Goal: Information Seeking & Learning: Learn about a topic

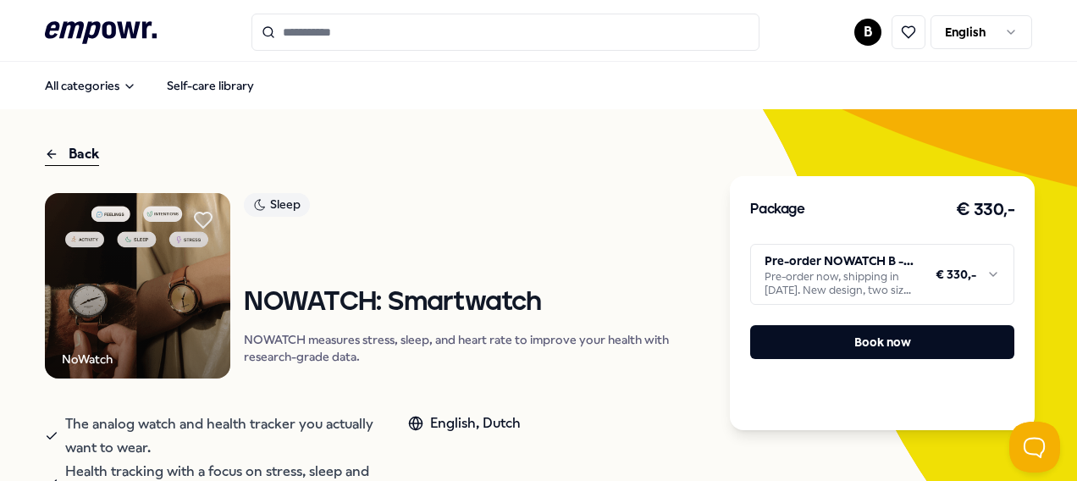
click at [80, 146] on div "Back" at bounding box center [72, 154] width 54 height 23
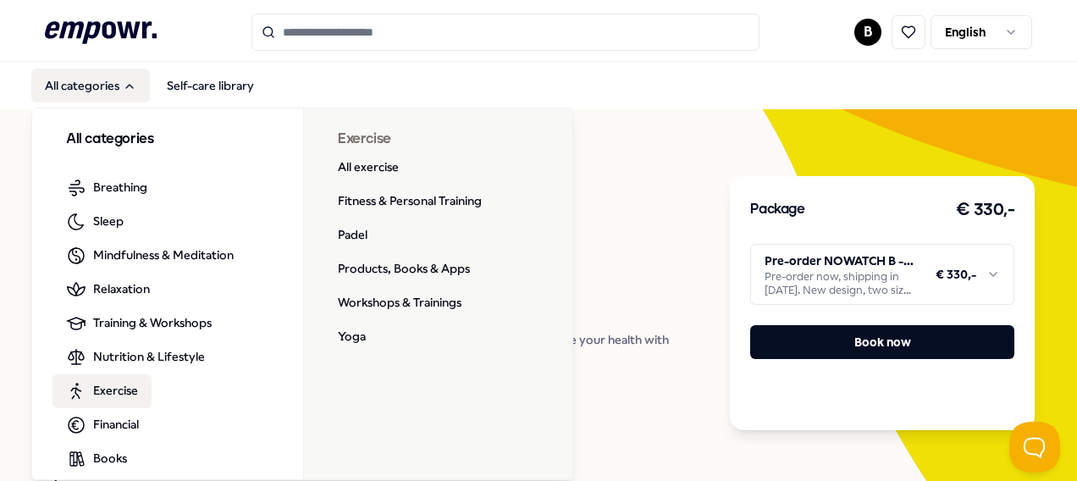
click at [113, 393] on span "Exercise" at bounding box center [115, 390] width 45 height 19
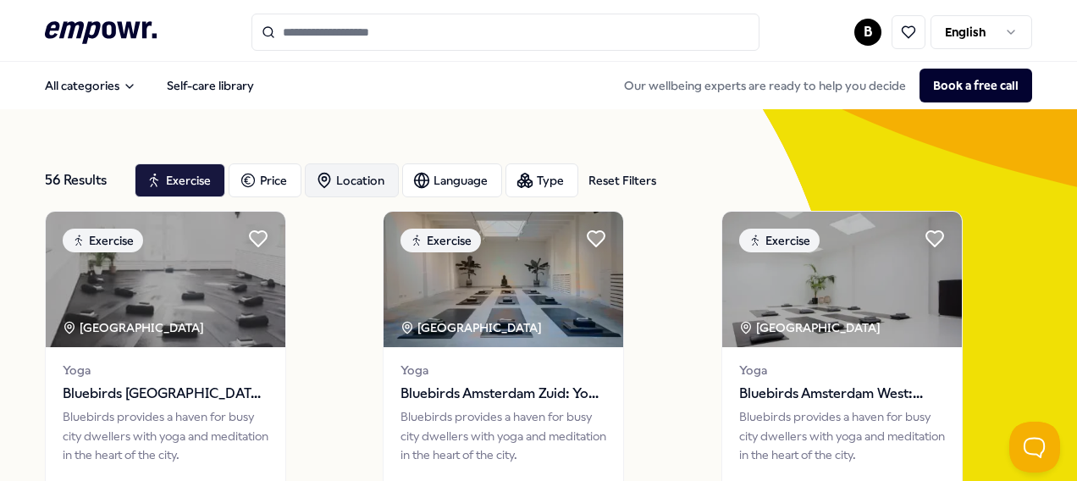
click at [350, 178] on div "Location" at bounding box center [352, 180] width 94 height 34
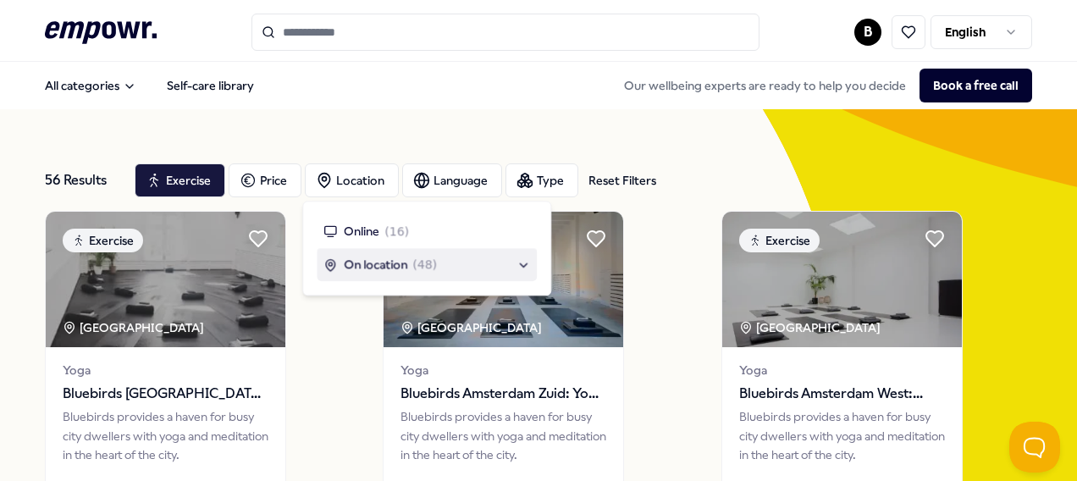
click at [356, 264] on span "On location" at bounding box center [375, 265] width 63 height 19
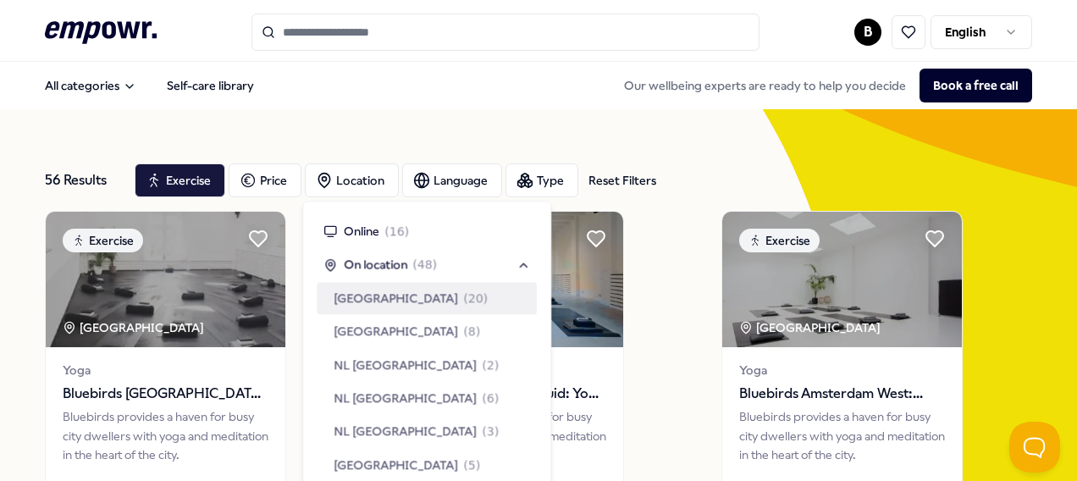
click at [379, 295] on span "[GEOGRAPHIC_DATA]" at bounding box center [396, 298] width 124 height 19
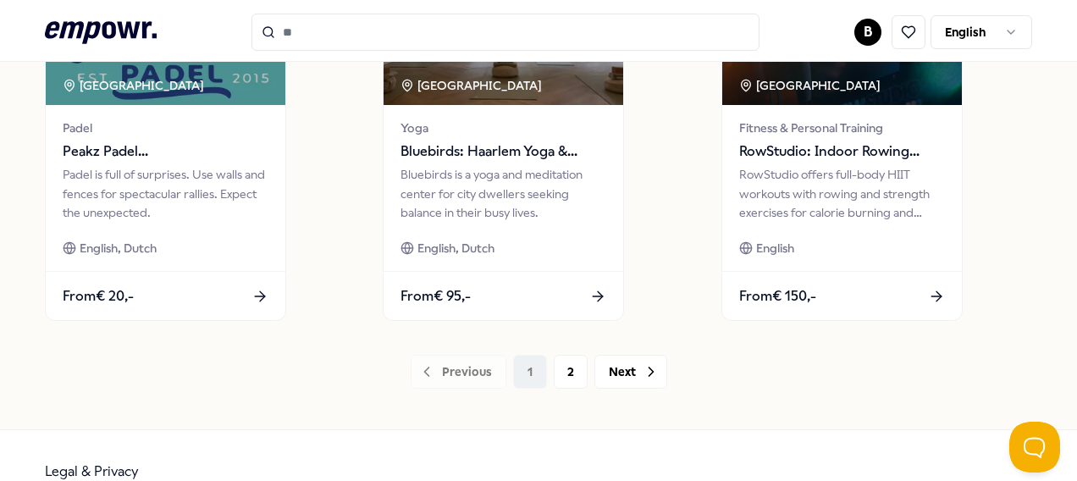
scroll to position [1405, 0]
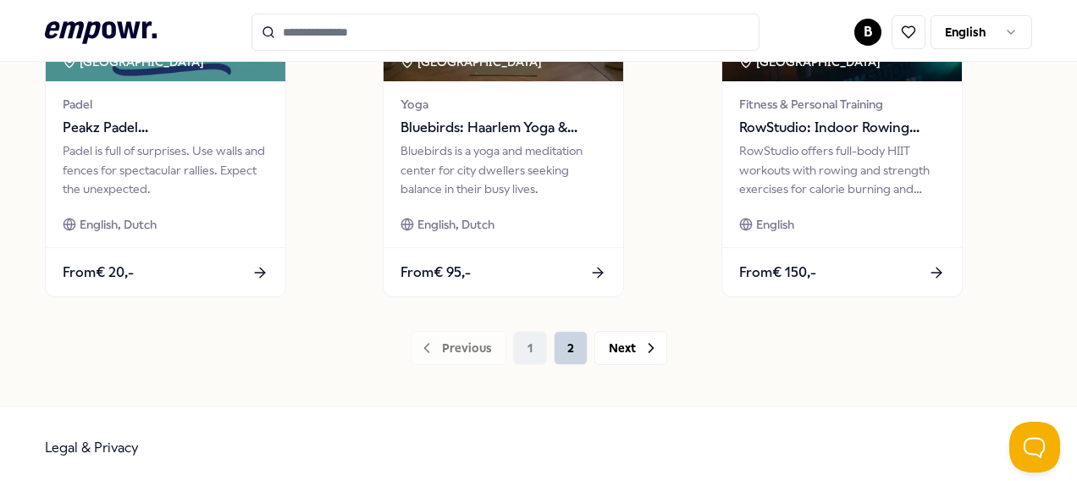
click at [567, 344] on button "2" at bounding box center [571, 348] width 34 height 34
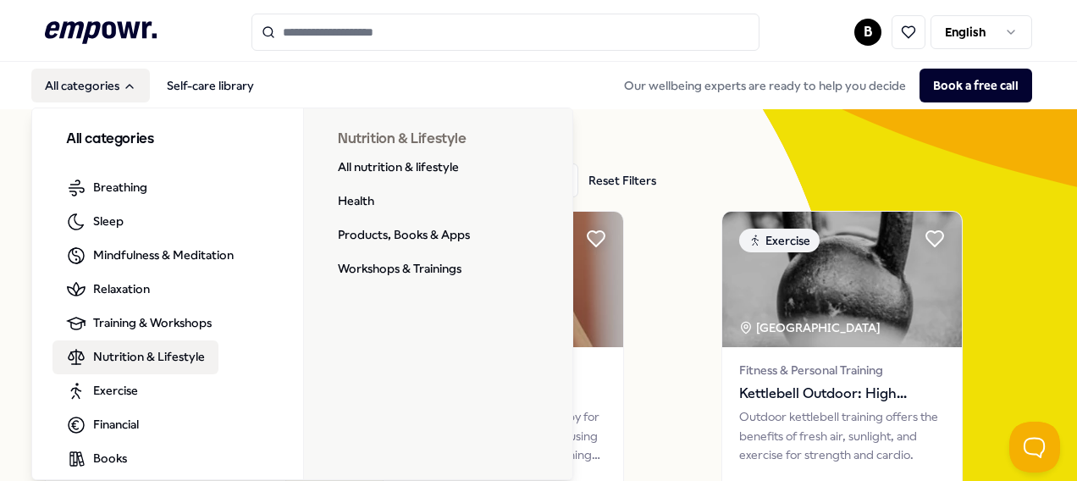
scroll to position [48, 0]
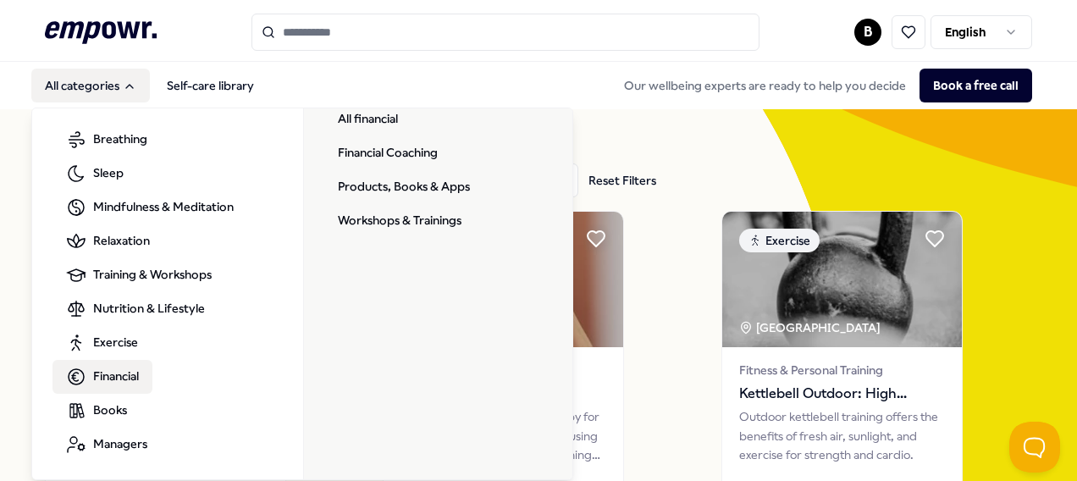
click at [124, 374] on span "Financial" at bounding box center [116, 376] width 46 height 19
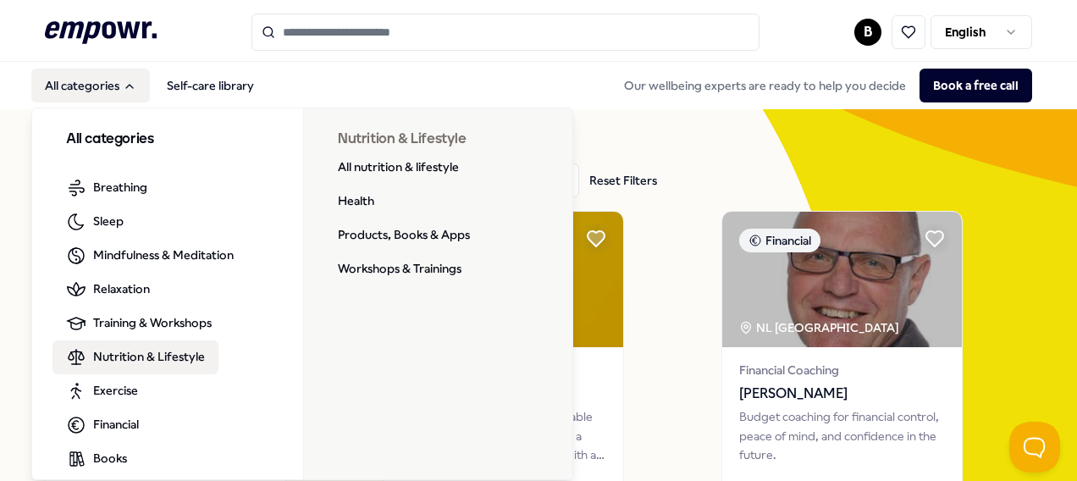
click at [146, 354] on span "Nutrition & Lifestyle" at bounding box center [149, 356] width 112 height 19
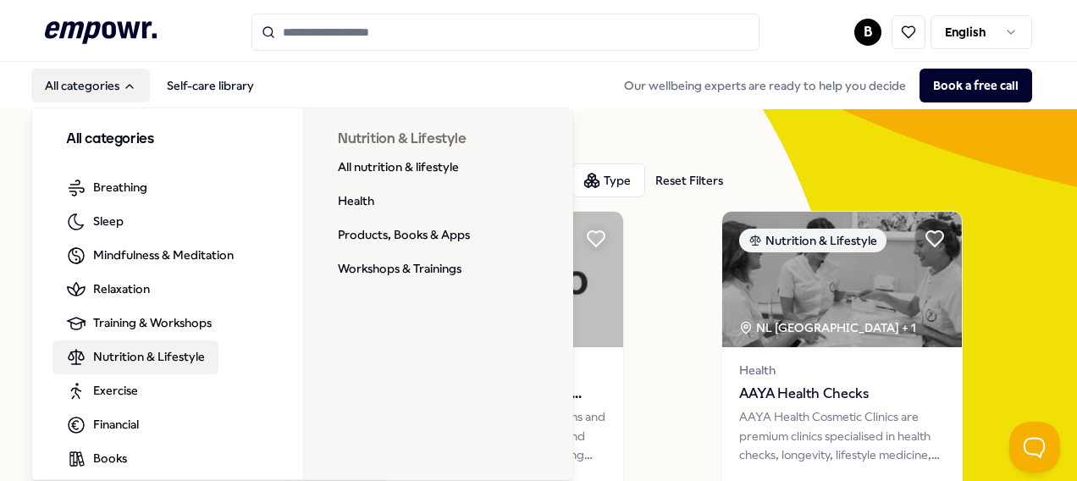
click at [130, 348] on span "Nutrition & Lifestyle" at bounding box center [149, 356] width 112 height 19
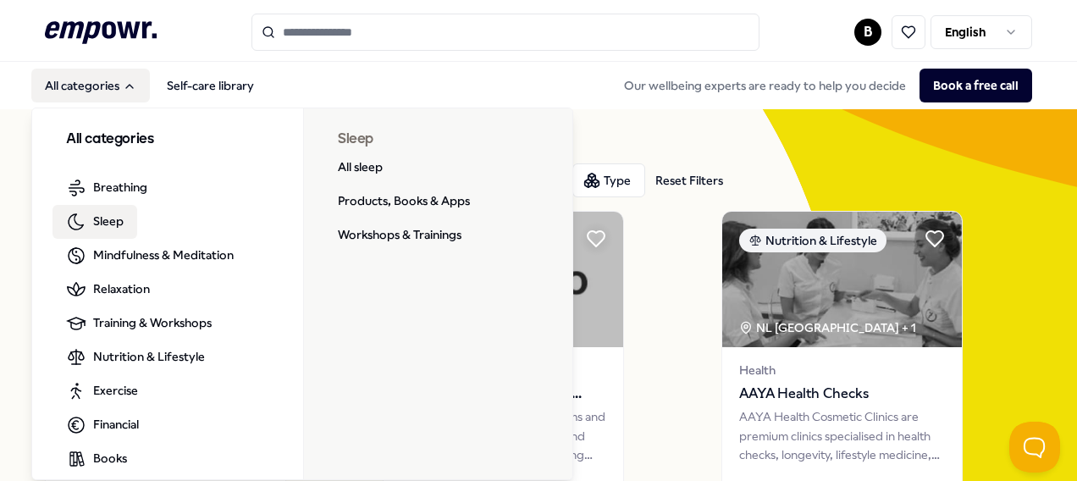
click at [112, 217] on span "Sleep" at bounding box center [108, 221] width 30 height 19
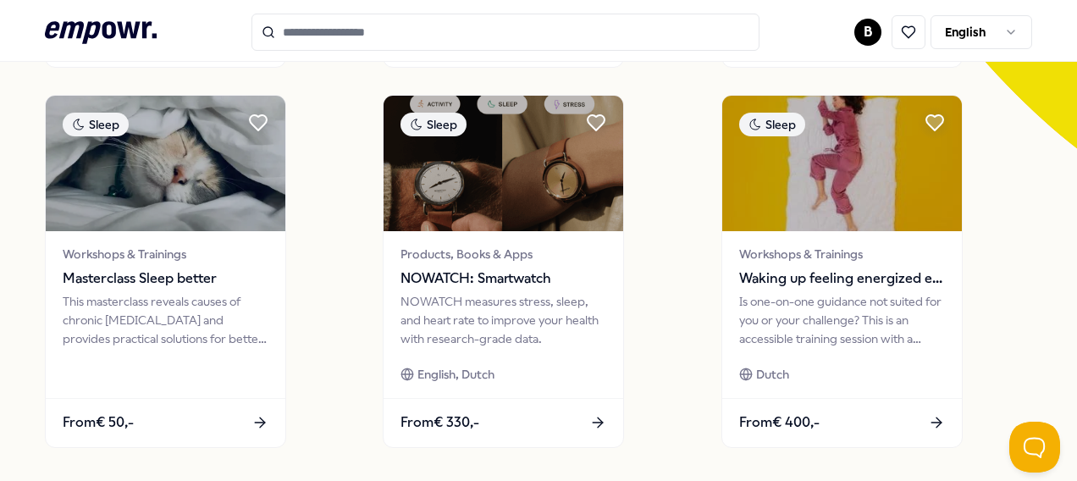
scroll to position [500, 0]
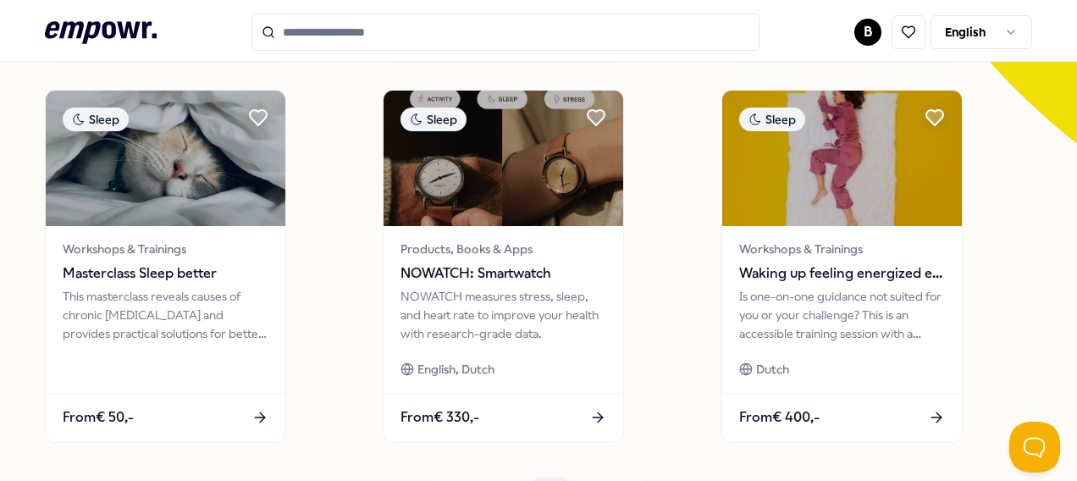
click at [335, 264] on div "Sleep [GEOGRAPHIC_DATA] Region + 3 Products, Books & Apps Somnoblue: Sleeping g…" at bounding box center [538, 76] width 987 height 732
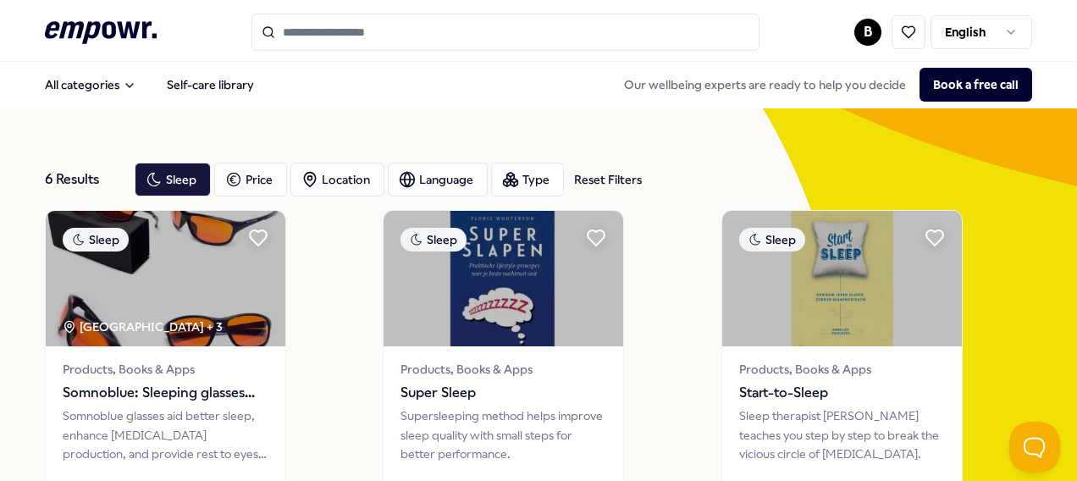
scroll to position [0, 0]
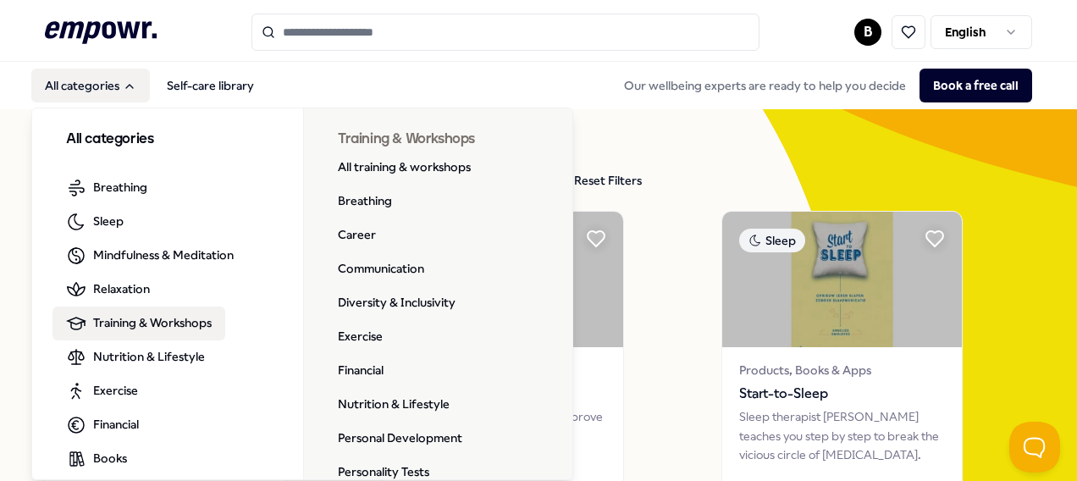
click at [139, 311] on link "Training & Workshops" at bounding box center [138, 323] width 173 height 34
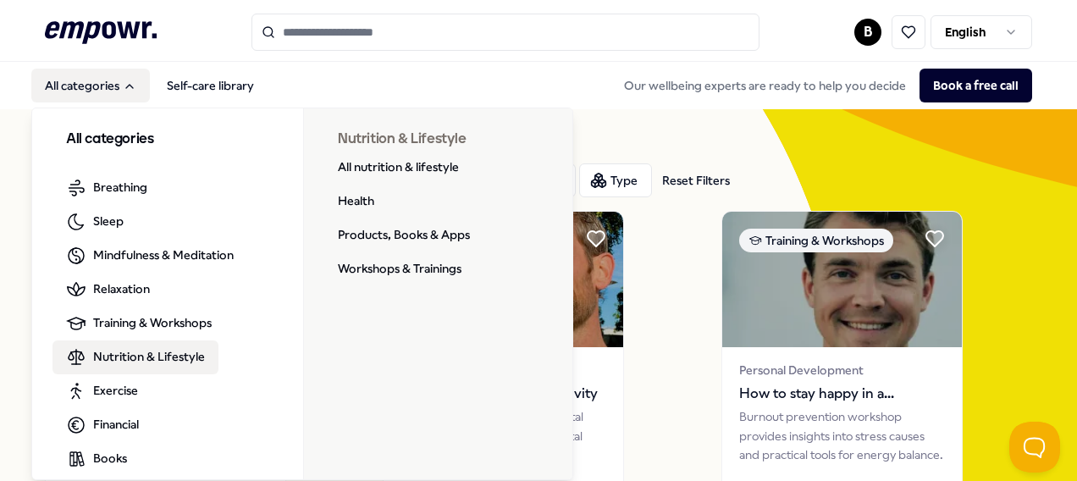
click at [151, 352] on span "Nutrition & Lifestyle" at bounding box center [149, 356] width 112 height 19
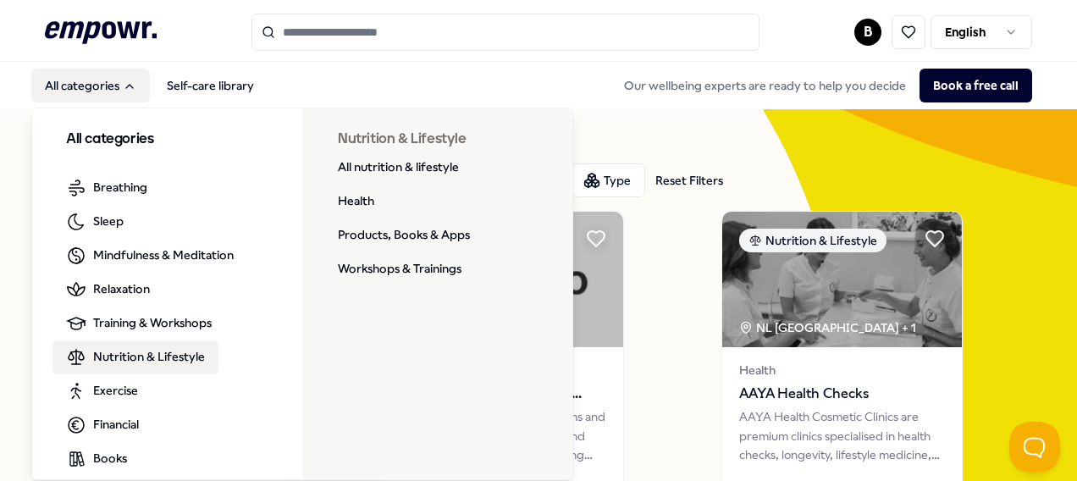
scroll to position [48, 0]
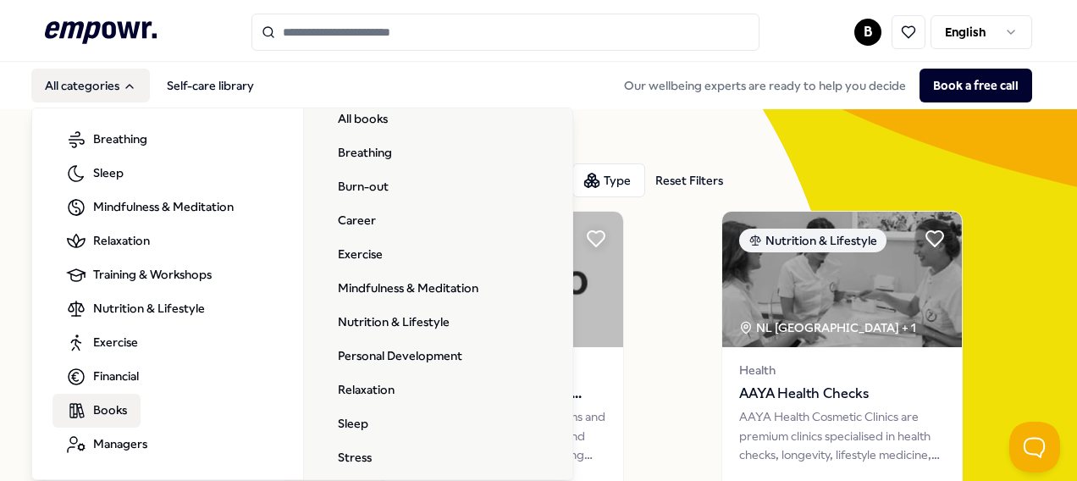
click at [108, 409] on span "Books" at bounding box center [110, 409] width 34 height 19
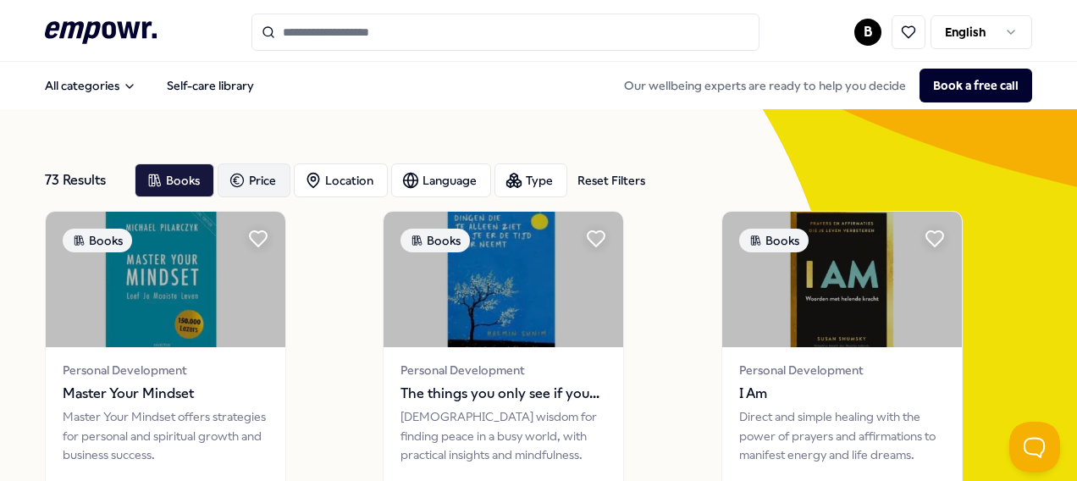
click at [266, 176] on div "Price" at bounding box center [254, 180] width 73 height 34
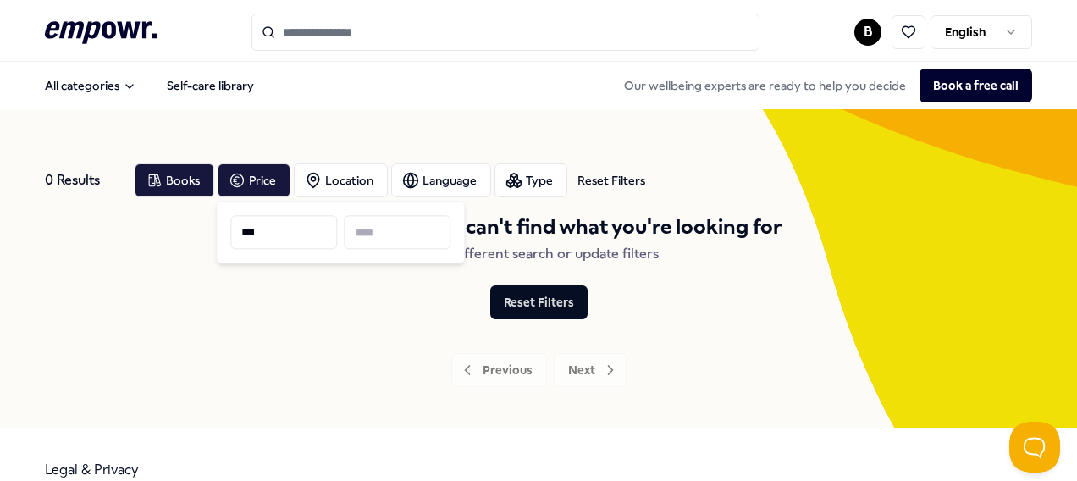
type input "***"
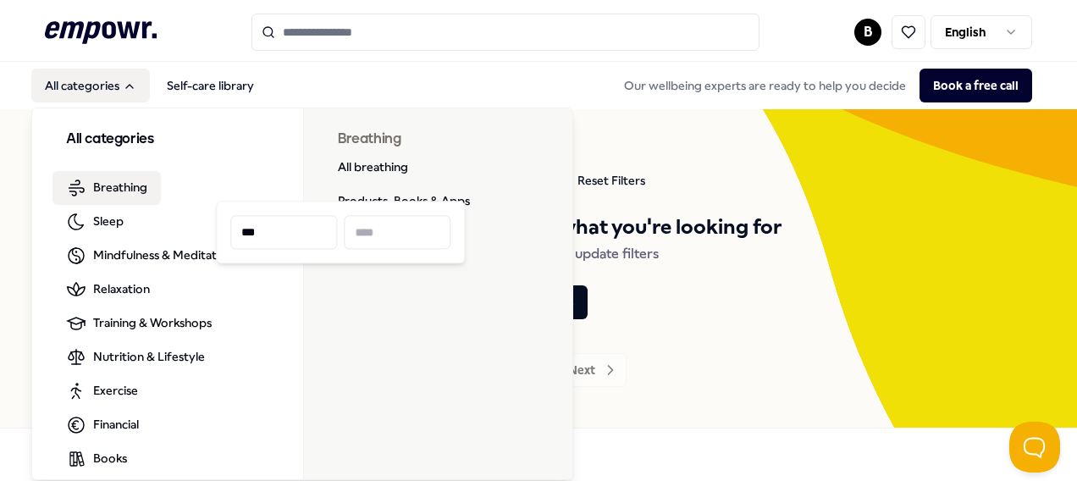
click at [91, 125] on div "All categories Breathing Sleep Mindfulness & Meditation [MEDICAL_DATA] & Worksh…" at bounding box center [167, 319] width 271 height 422
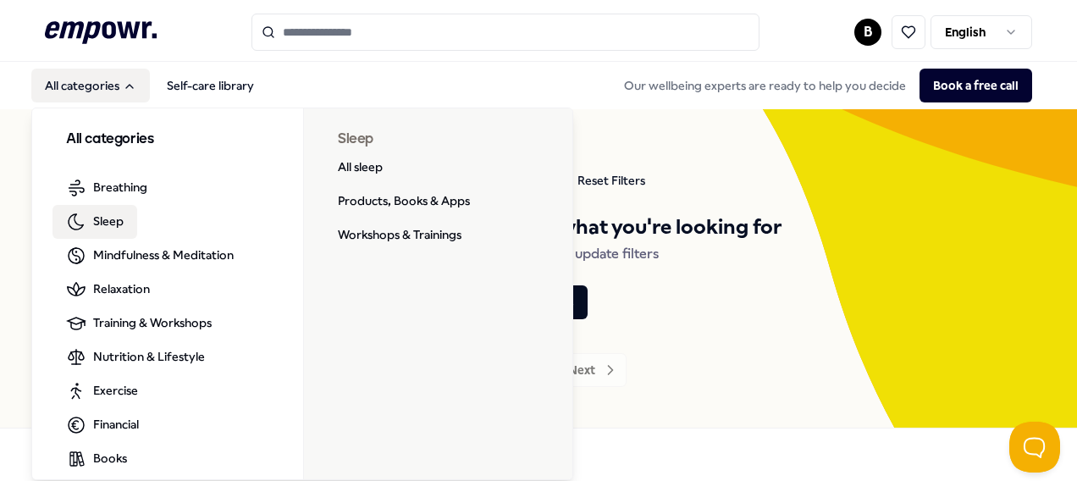
drag, startPoint x: 112, startPoint y: 219, endPoint x: 105, endPoint y: 208, distance: 12.9
click at [105, 208] on link "Sleep" at bounding box center [94, 222] width 85 height 34
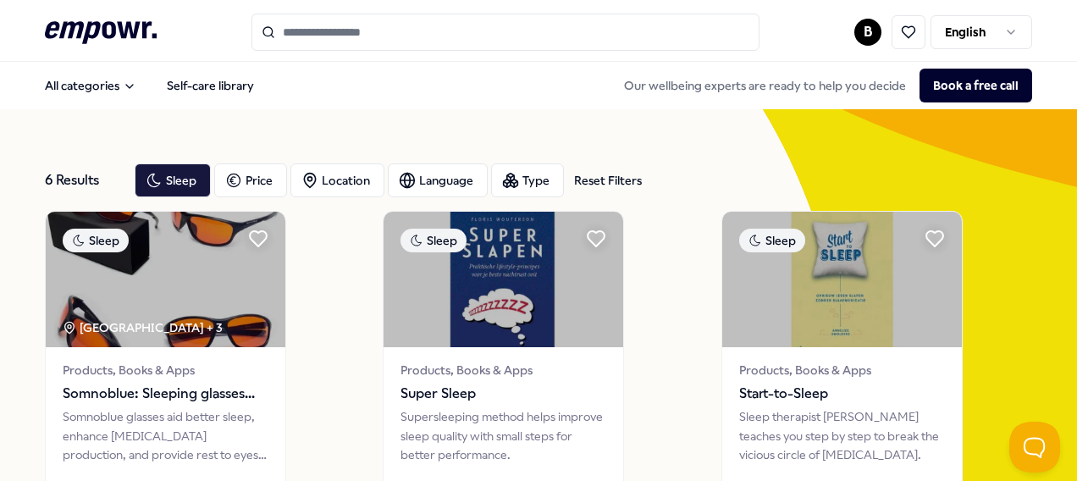
click at [131, 188] on div "6 Results Reset Filters Sleep Price Location Language Type Reset Filters" at bounding box center [538, 180] width 987 height 61
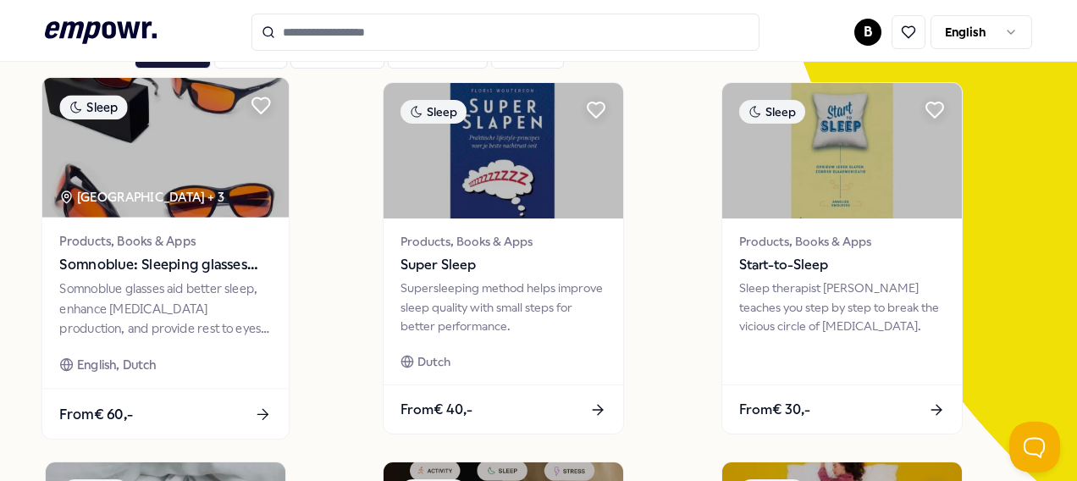
scroll to position [141, 0]
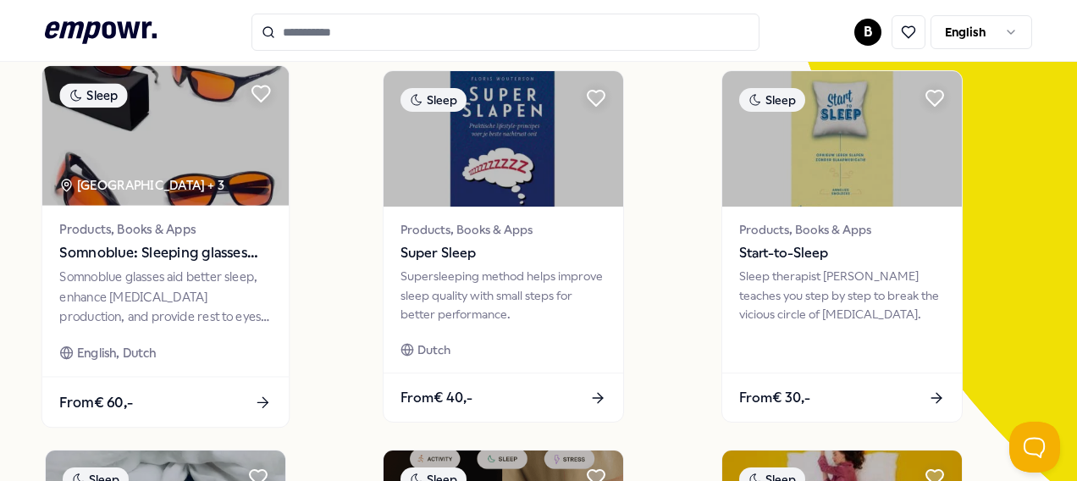
click at [191, 258] on span "Somnoblue: Sleeping glasses SB-3 Plus" at bounding box center [165, 253] width 212 height 22
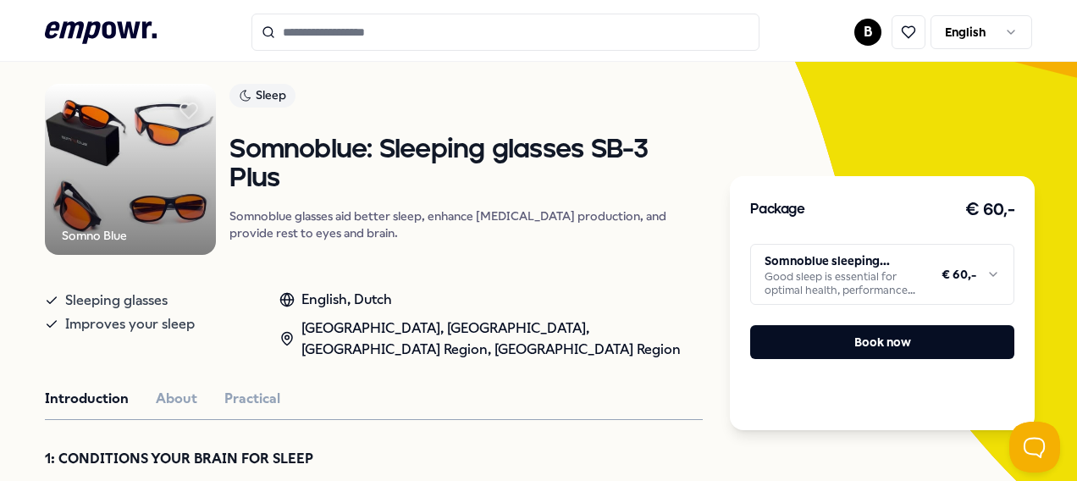
click at [818, 276] on html ".empowr-logo_svg__cls-1{fill:#03032f} B English All categories Self-care librar…" at bounding box center [538, 240] width 1077 height 481
click at [579, 255] on html ".empowr-logo_svg__cls-1{fill:#03032f} B English All categories Self-care librar…" at bounding box center [538, 240] width 1077 height 481
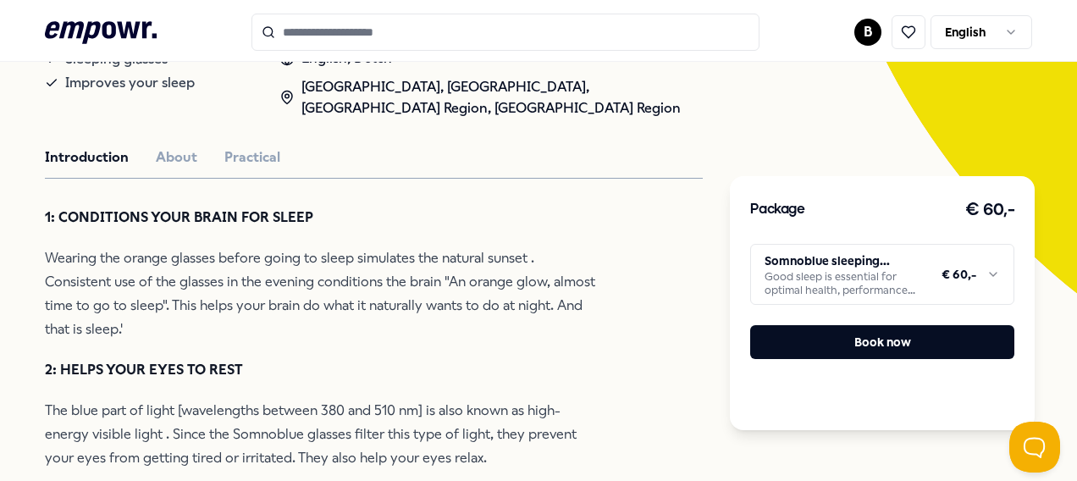
scroll to position [0, 0]
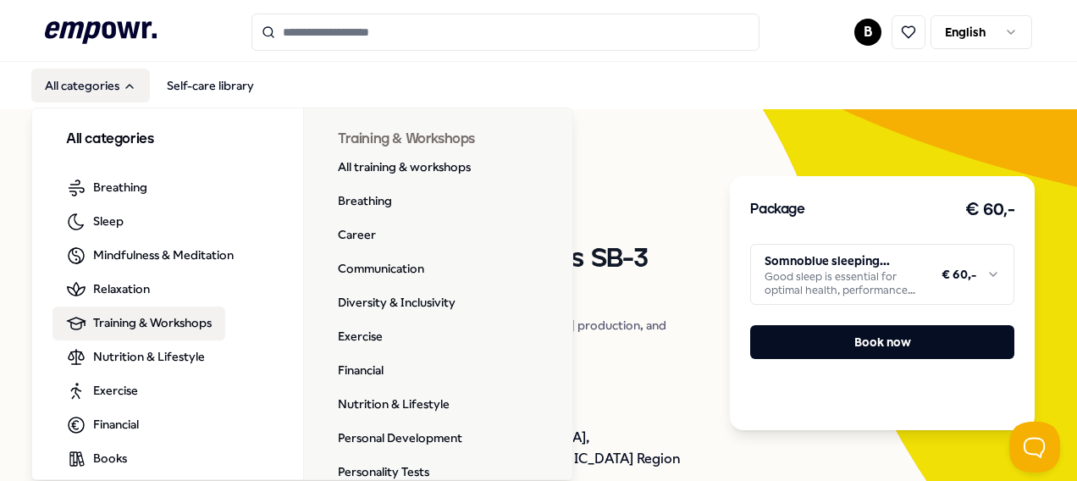
click at [139, 322] on span "Training & Workshops" at bounding box center [152, 322] width 119 height 19
